Goal: Use online tool/utility

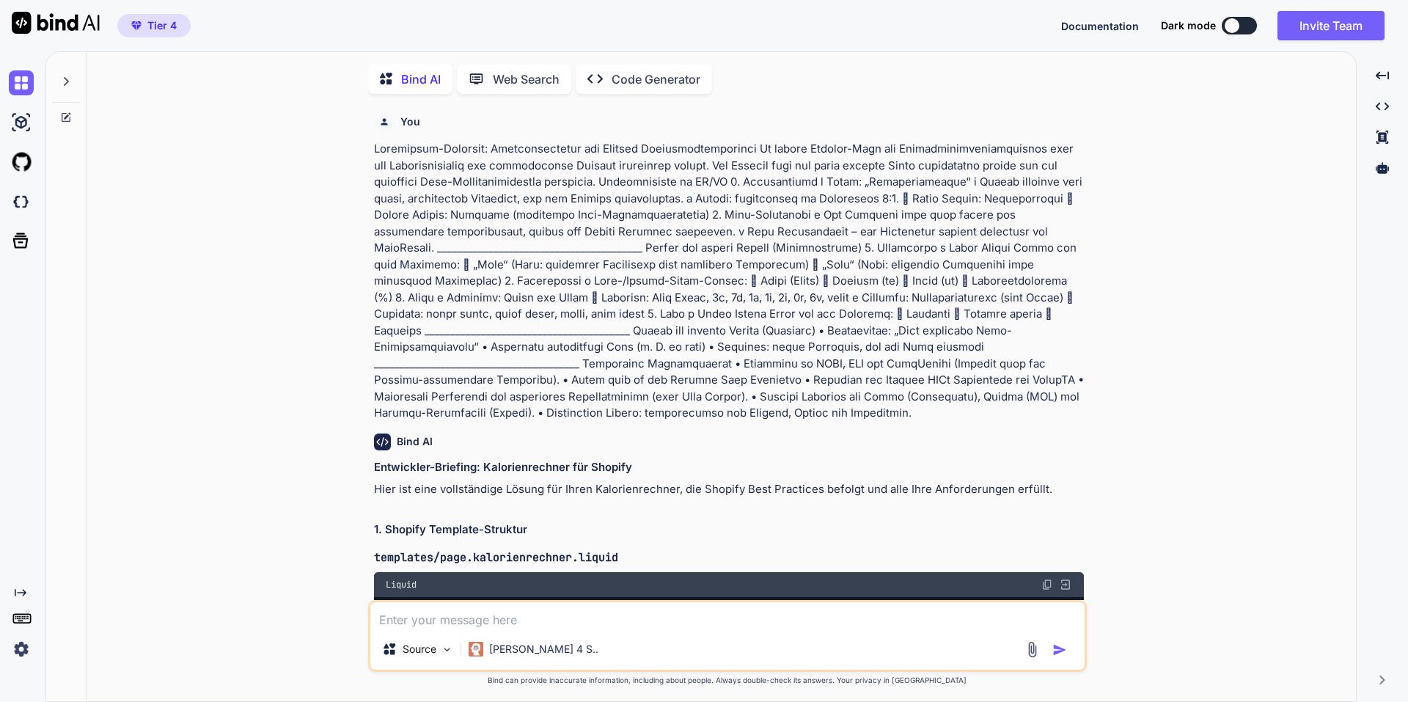
scroll to position [6, 0]
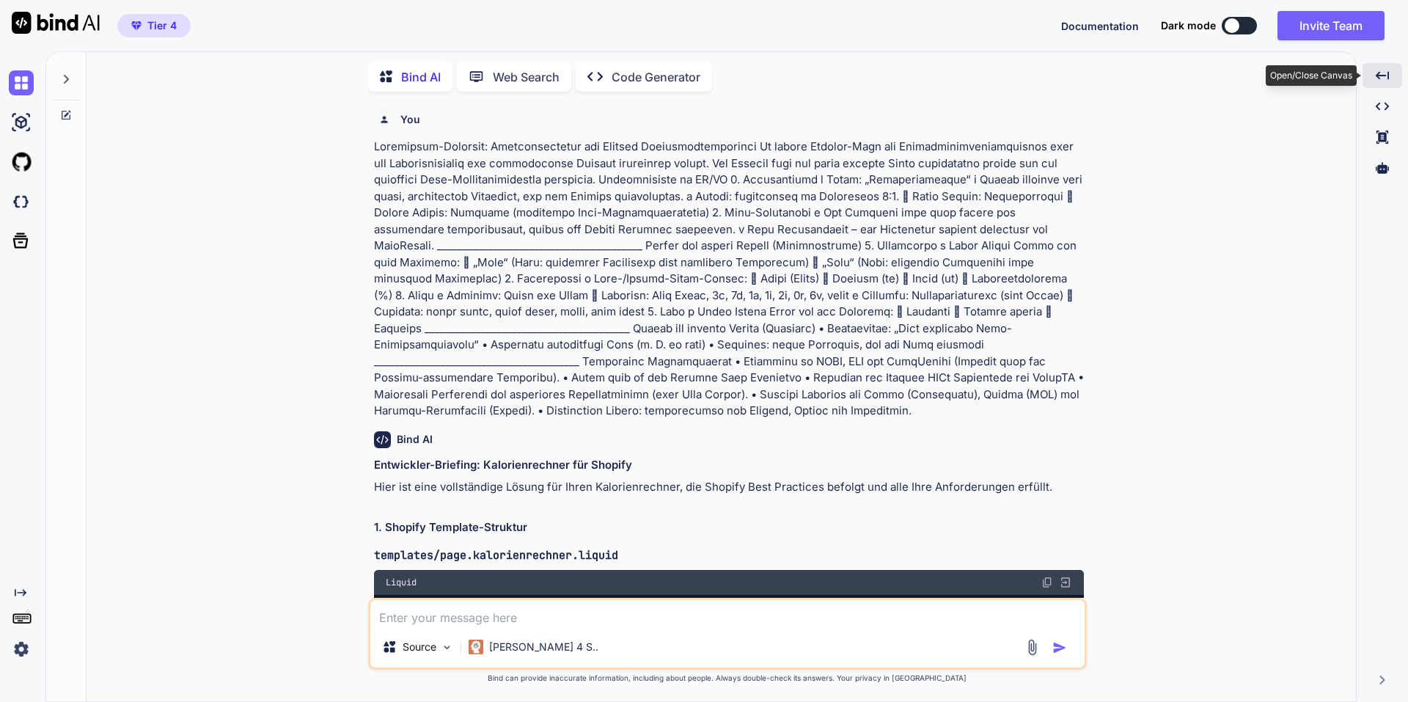
drag, startPoint x: 1387, startPoint y: 70, endPoint x: 1379, endPoint y: 73, distance: 8.2
click at [1379, 73] on icon "Created with Pixso." at bounding box center [1382, 75] width 13 height 13
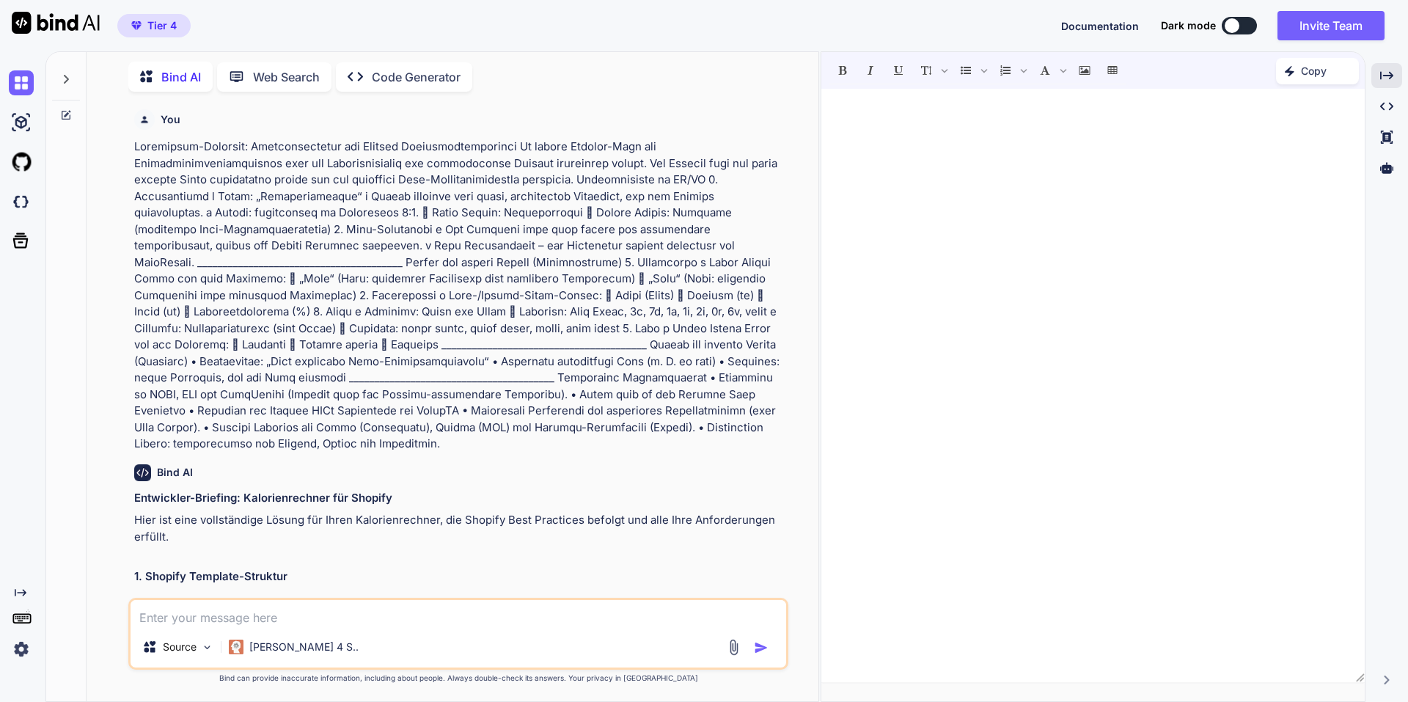
drag, startPoint x: 1379, startPoint y: 74, endPoint x: 1167, endPoint y: 136, distance: 220.9
click at [1167, 136] on div "Bind AI Web Search Created with Pixso. Code Generator You Bind AI Entwickler-Br…" at bounding box center [726, 376] width 1363 height 650
click at [1074, 154] on div at bounding box center [1092, 385] width 543 height 579
click at [645, 313] on p at bounding box center [459, 296] width 651 height 314
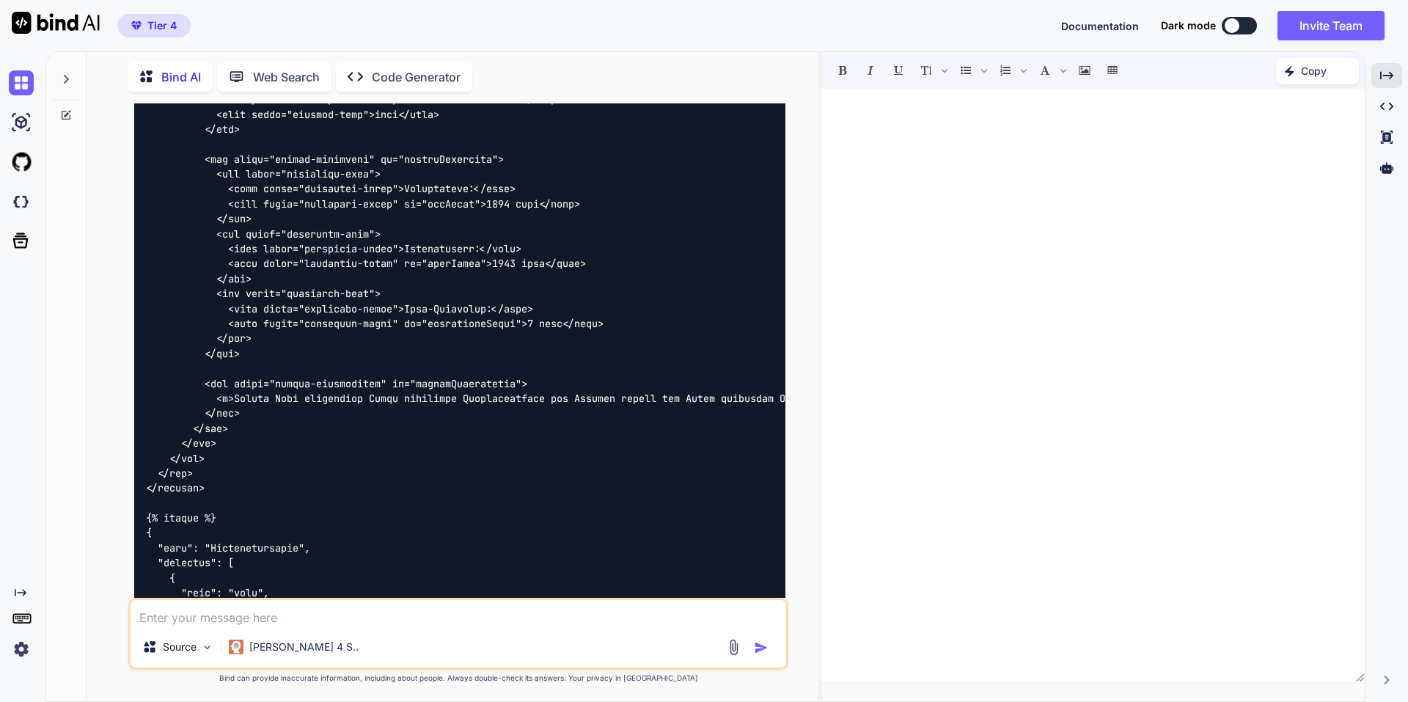
scroll to position [3227, 0]
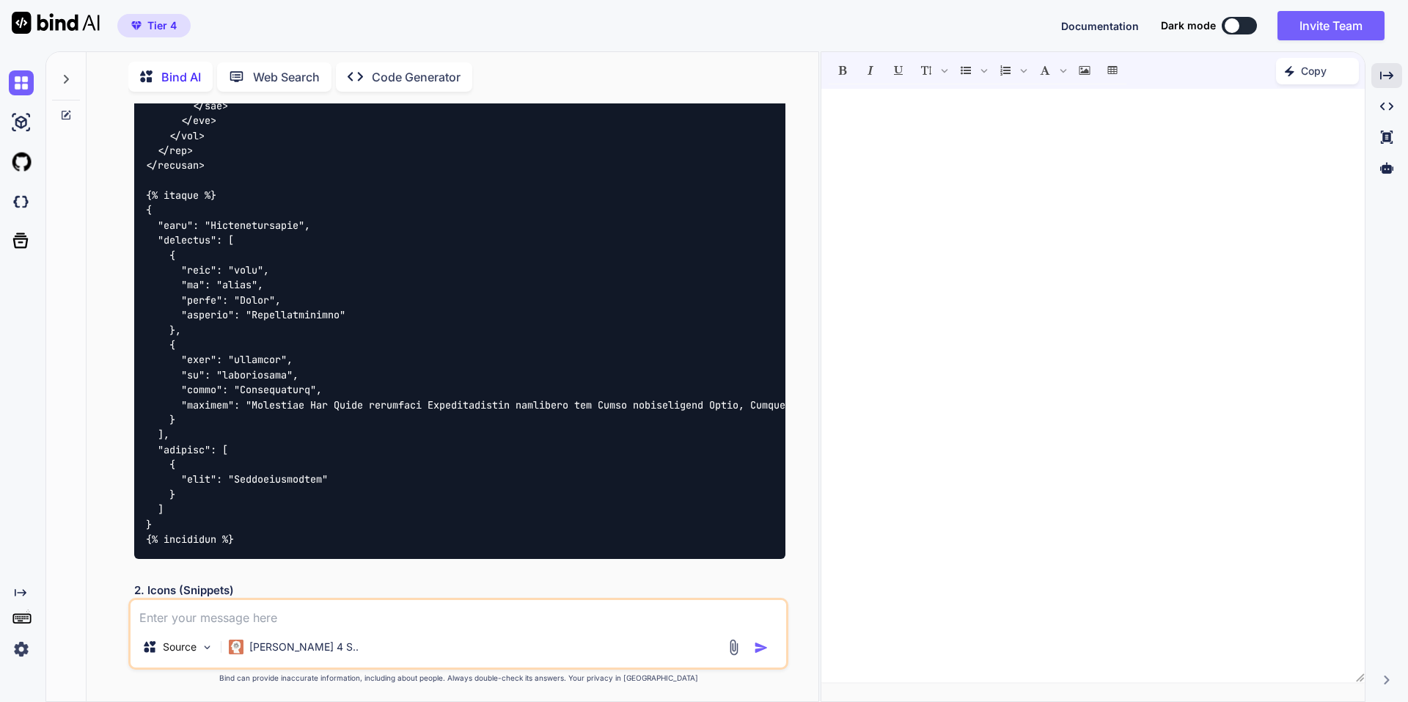
type textarea "x"
click at [89, 60] on div "Bind AI Web Search Created with Pixso. Code Generator You Bind AI Entwickler-Br…" at bounding box center [453, 378] width 732 height 645
click at [59, 74] on div at bounding box center [66, 75] width 28 height 51
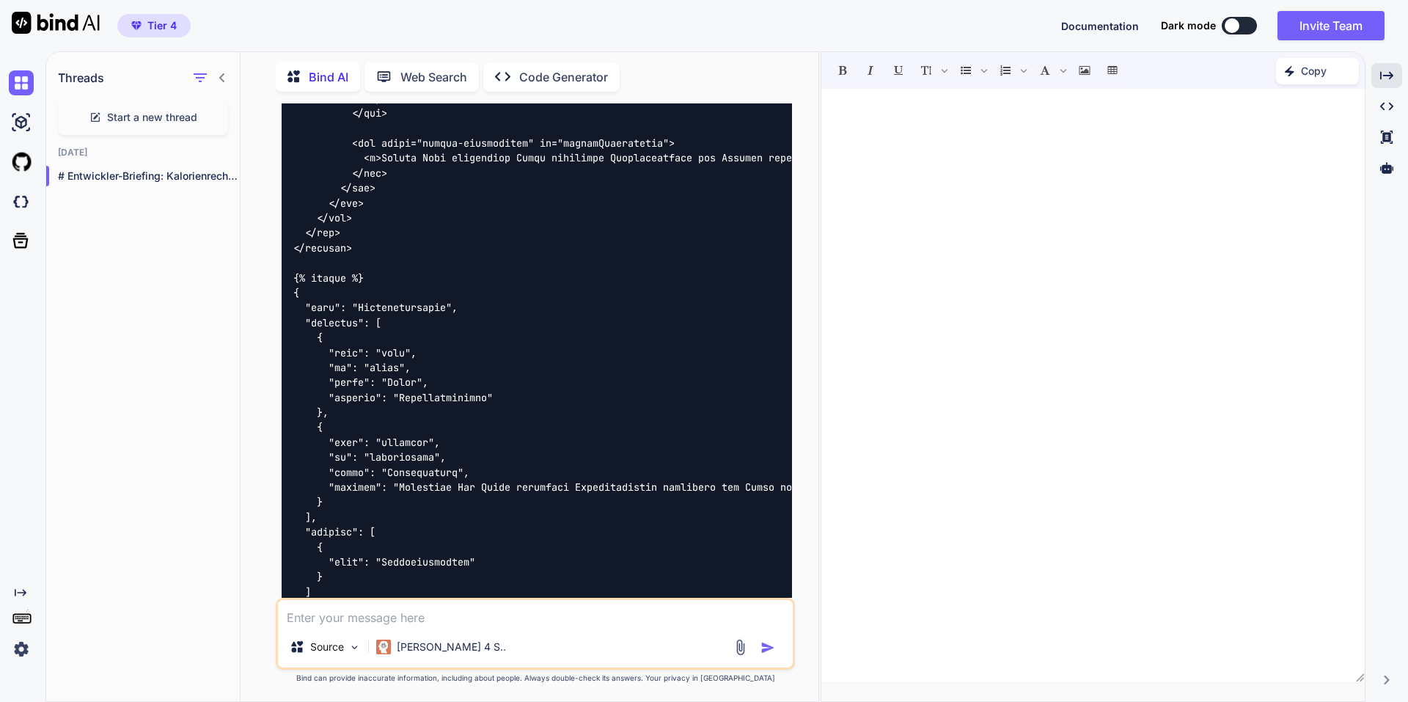
scroll to position [3293, 0]
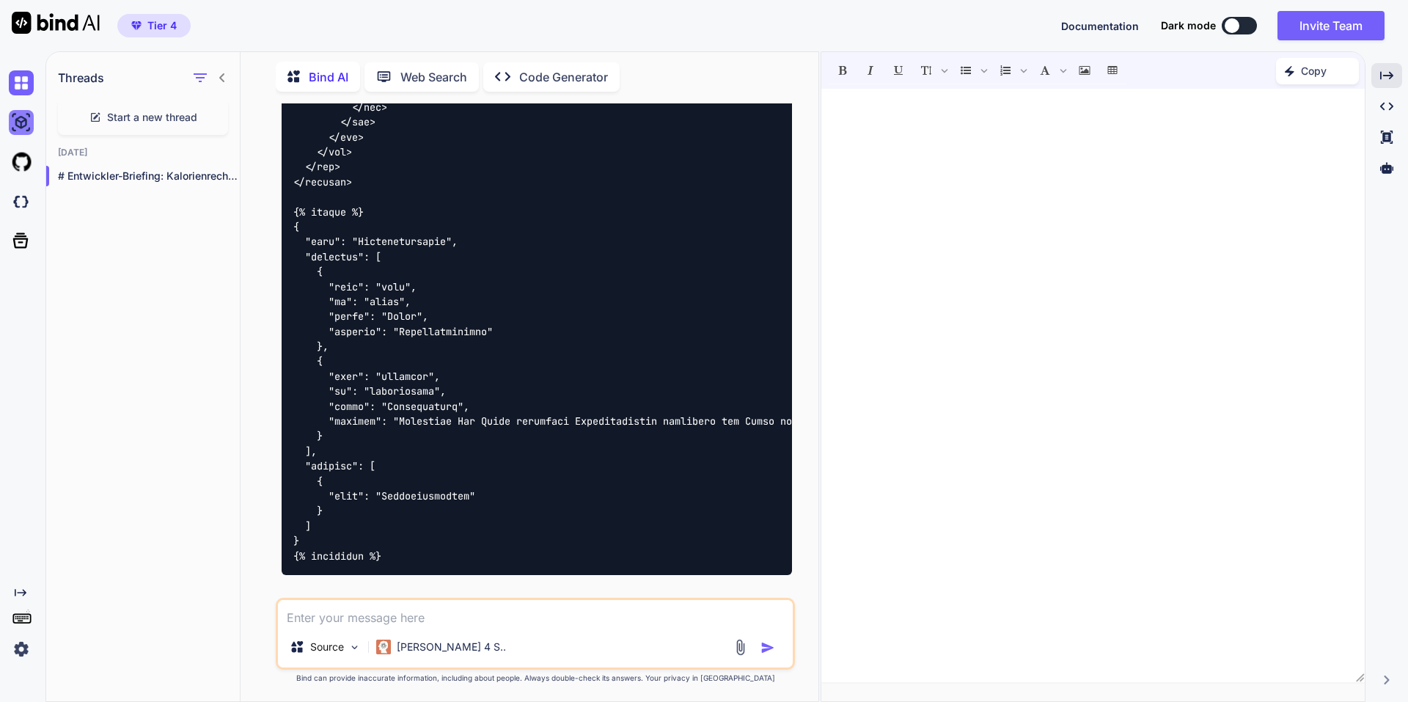
click at [23, 116] on img at bounding box center [21, 122] width 25 height 25
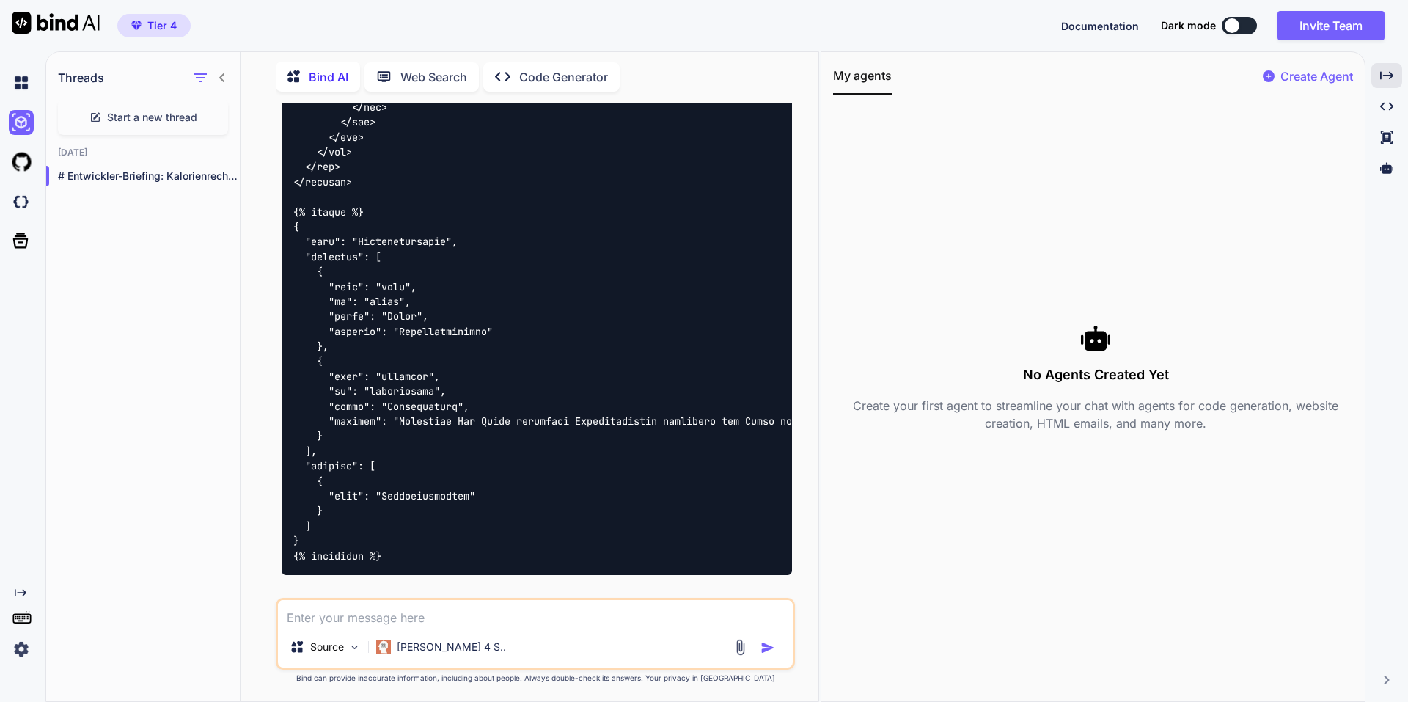
click at [224, 72] on icon at bounding box center [222, 78] width 12 height 12
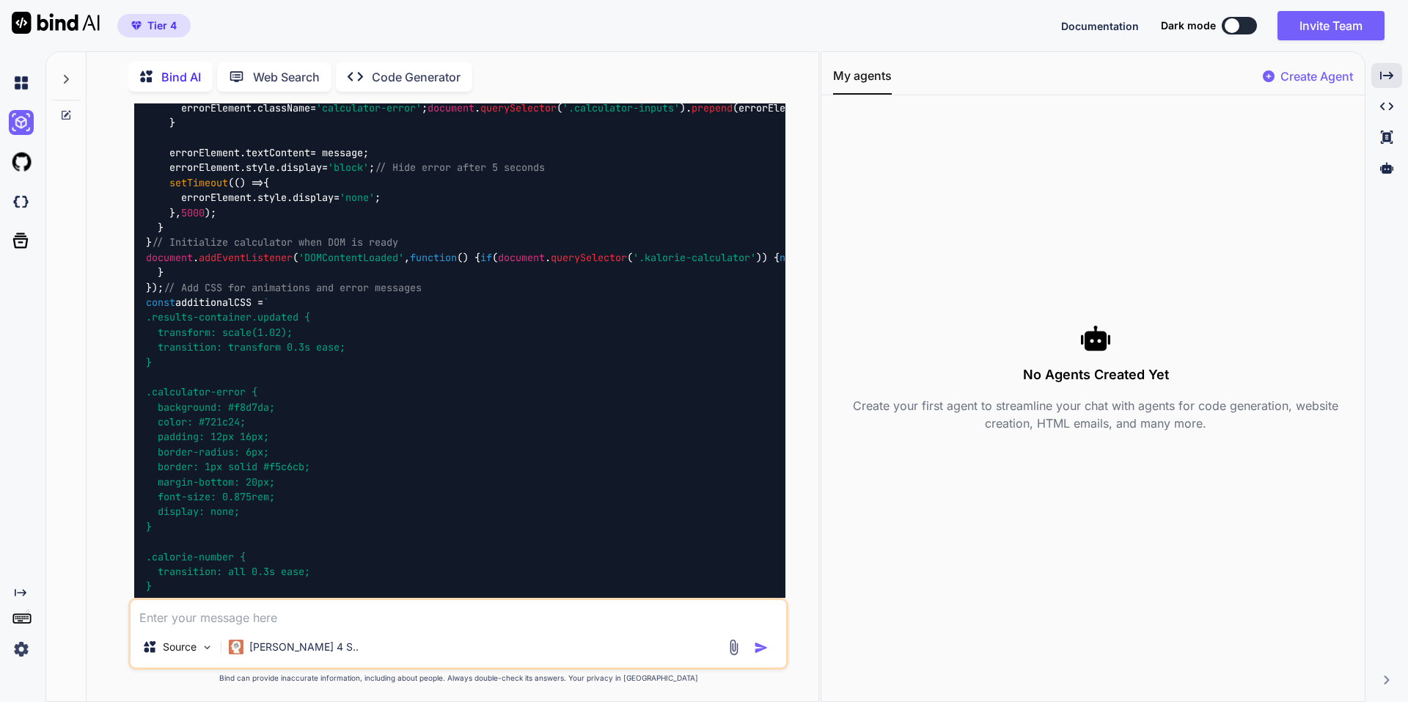
scroll to position [6673, 0]
